Goal: Information Seeking & Learning: Learn about a topic

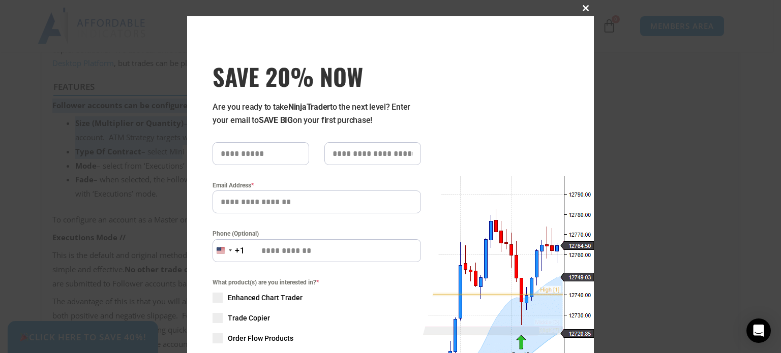
click at [582, 7] on span at bounding box center [585, 8] width 16 height 6
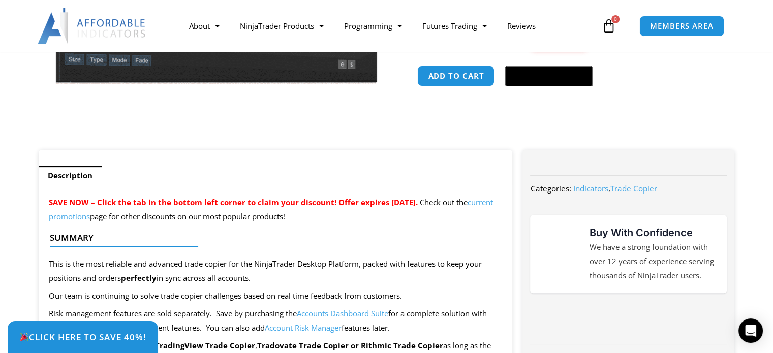
scroll to position [305, 0]
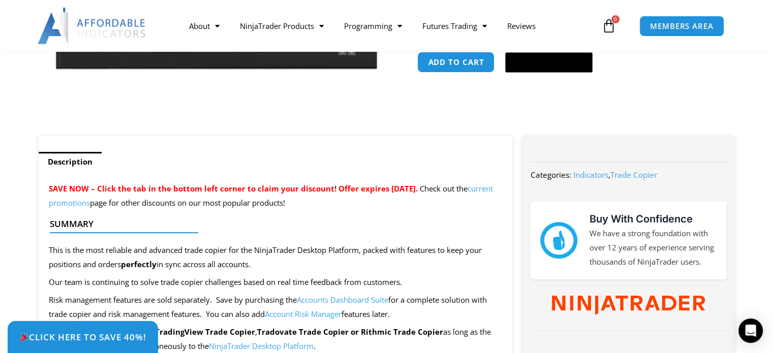
copy div "Loremipsumd SITA CON – Adipi eli sed do eiu tempor inci utlabo et dolor magn al…"
drag, startPoint x: 388, startPoint y: 225, endPoint x: 37, endPoint y: 156, distance: 358.5
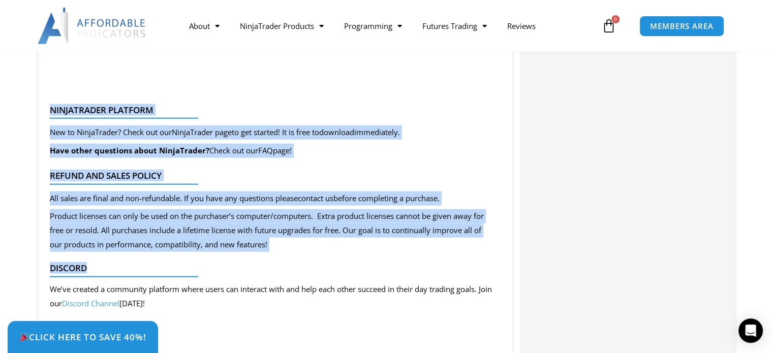
scroll to position [2388, 0]
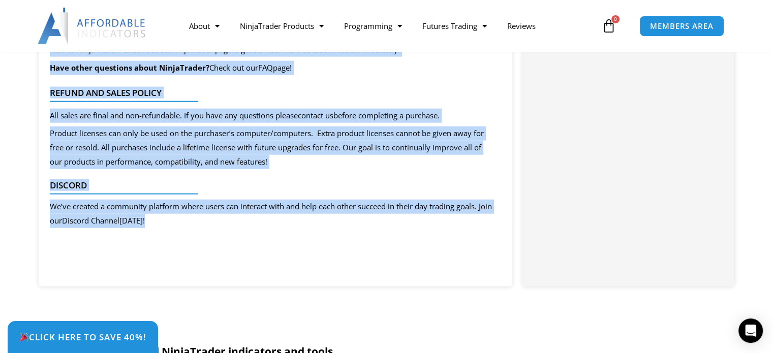
copy div "LoremIpsumd Sitametc Adi el SeddoEiusmo? Tempo inc utl EtdolOremag aliq en adm …"
drag, startPoint x: 46, startPoint y: 130, endPoint x: 393, endPoint y: 223, distance: 360.0
click at [260, 164] on span "Product licenses can only be used on the purchaser’s computer/computers. Extra …" at bounding box center [267, 147] width 434 height 39
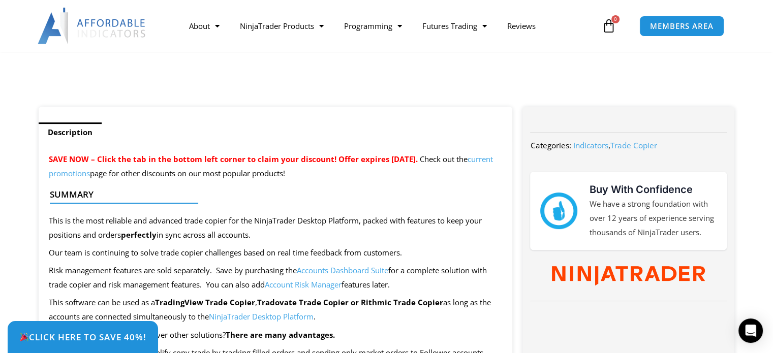
scroll to position [407, 0]
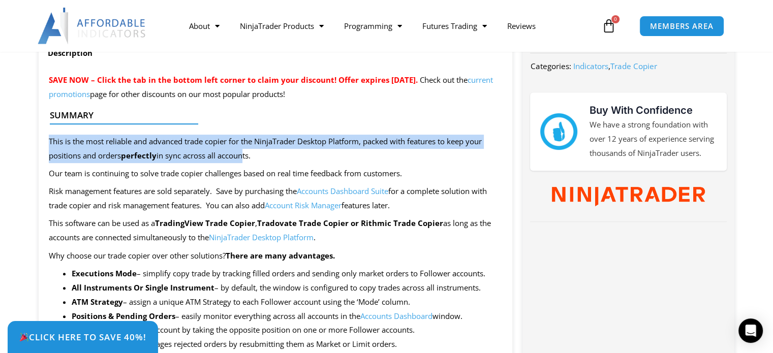
drag, startPoint x: 105, startPoint y: 129, endPoint x: 247, endPoint y: 153, distance: 144.5
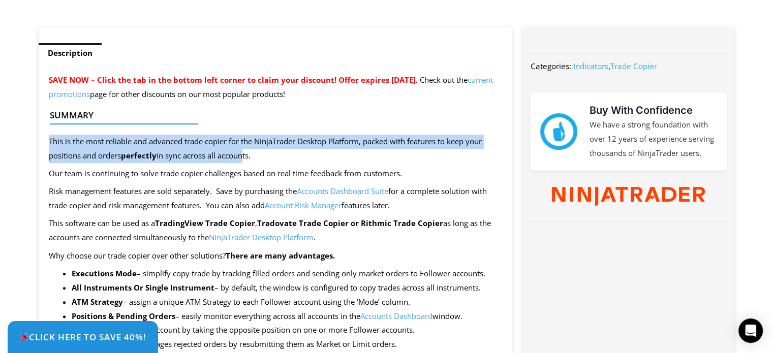
scroll to position [0, 0]
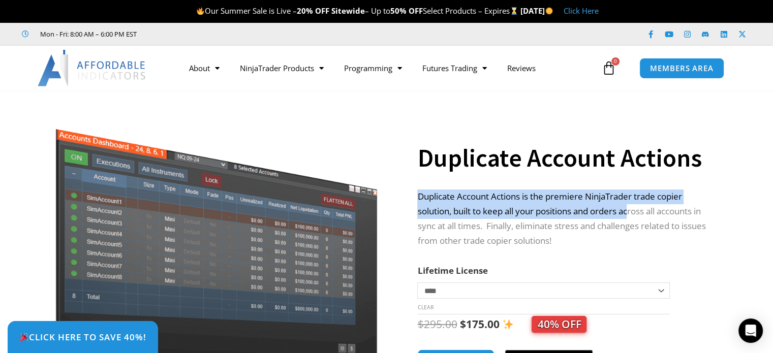
drag, startPoint x: 418, startPoint y: 193, endPoint x: 640, endPoint y: 209, distance: 223.2
click at [636, 206] on p "Duplicate Account Actions is the premiere NinjaTrader trade copier solution, bu…" at bounding box center [565, 219] width 297 height 59
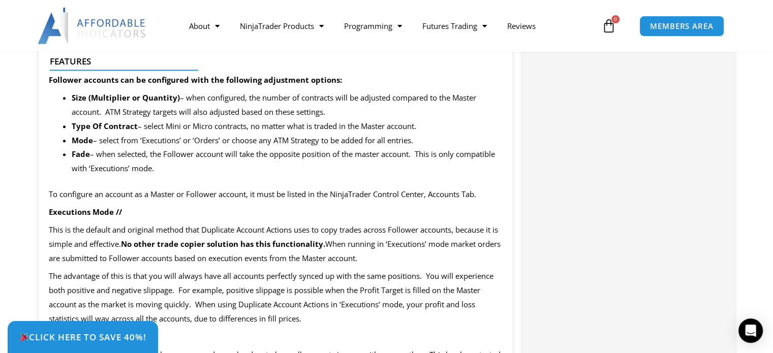
scroll to position [1169, 0]
